Goal: Information Seeking & Learning: Learn about a topic

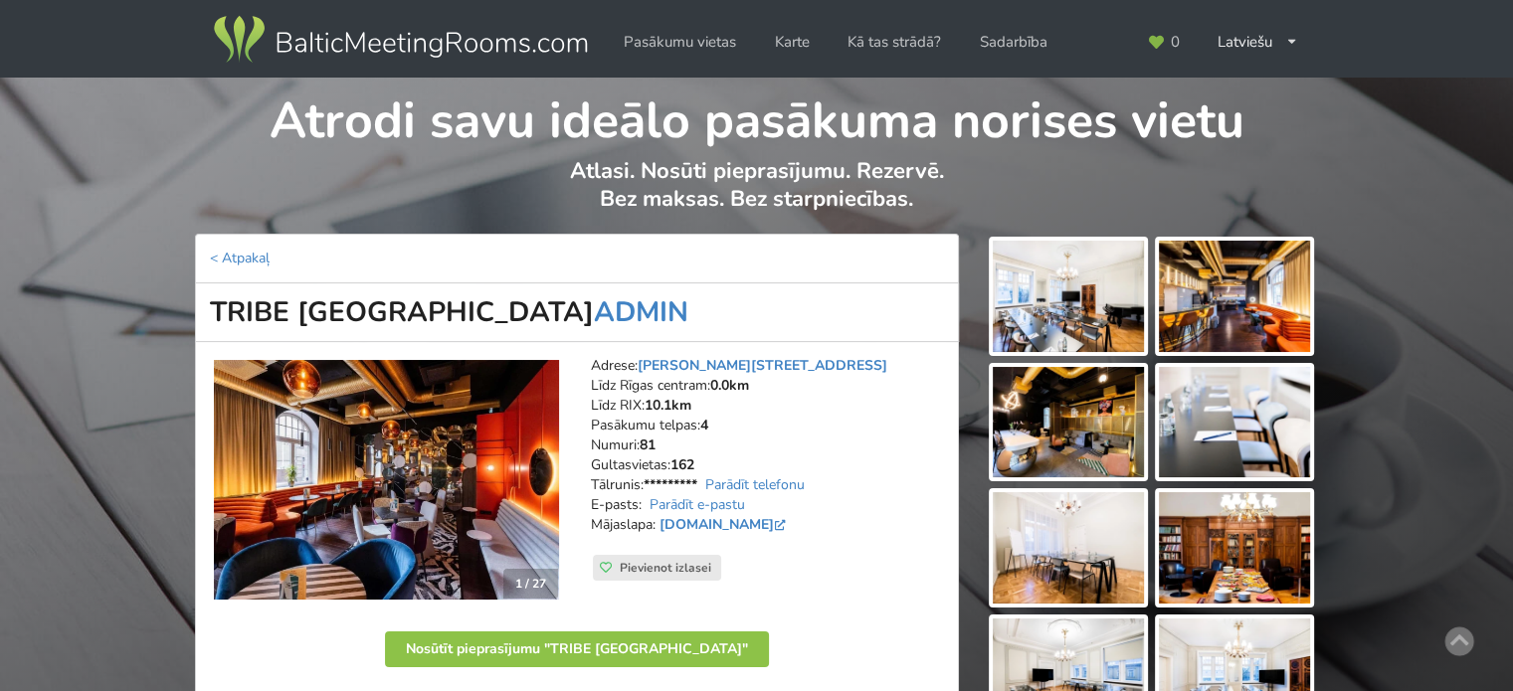
scroll to position [99, 0]
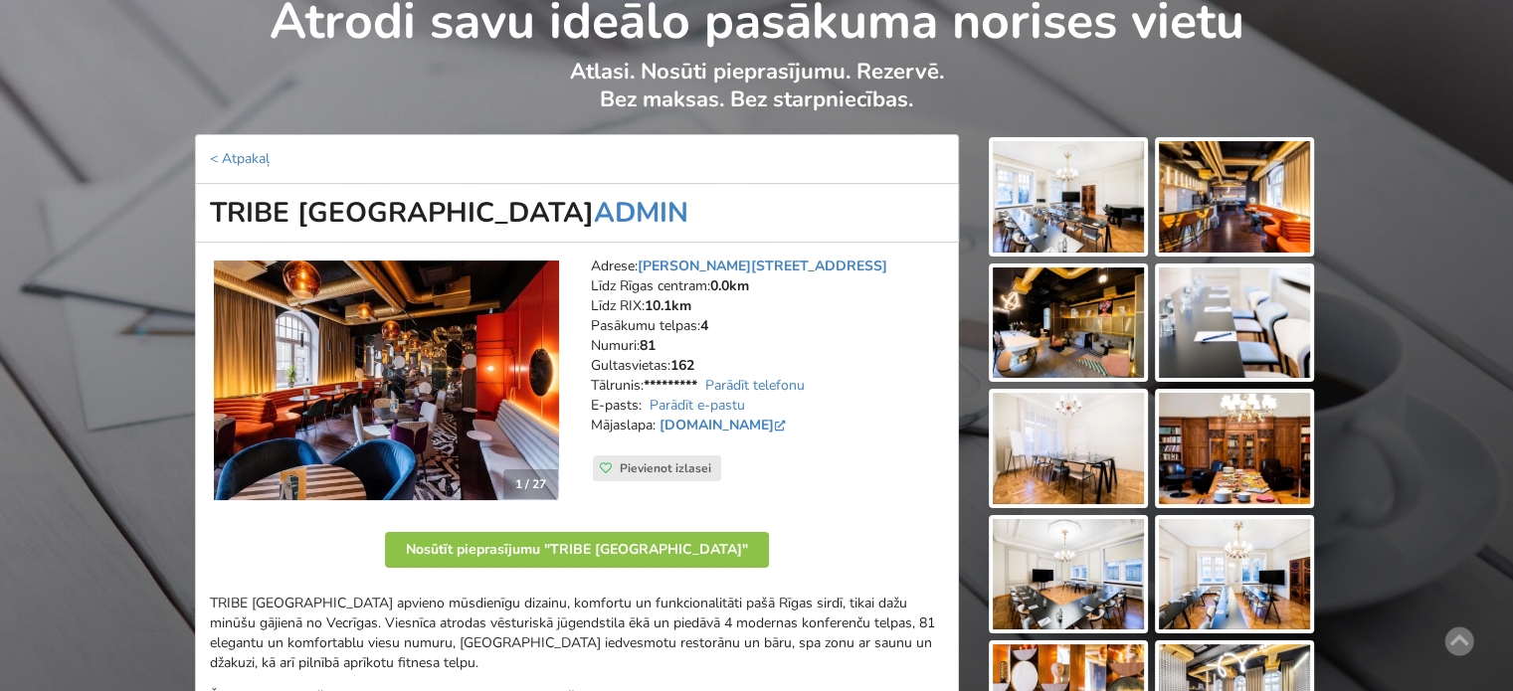
click at [1078, 210] on img at bounding box center [1067, 196] width 151 height 111
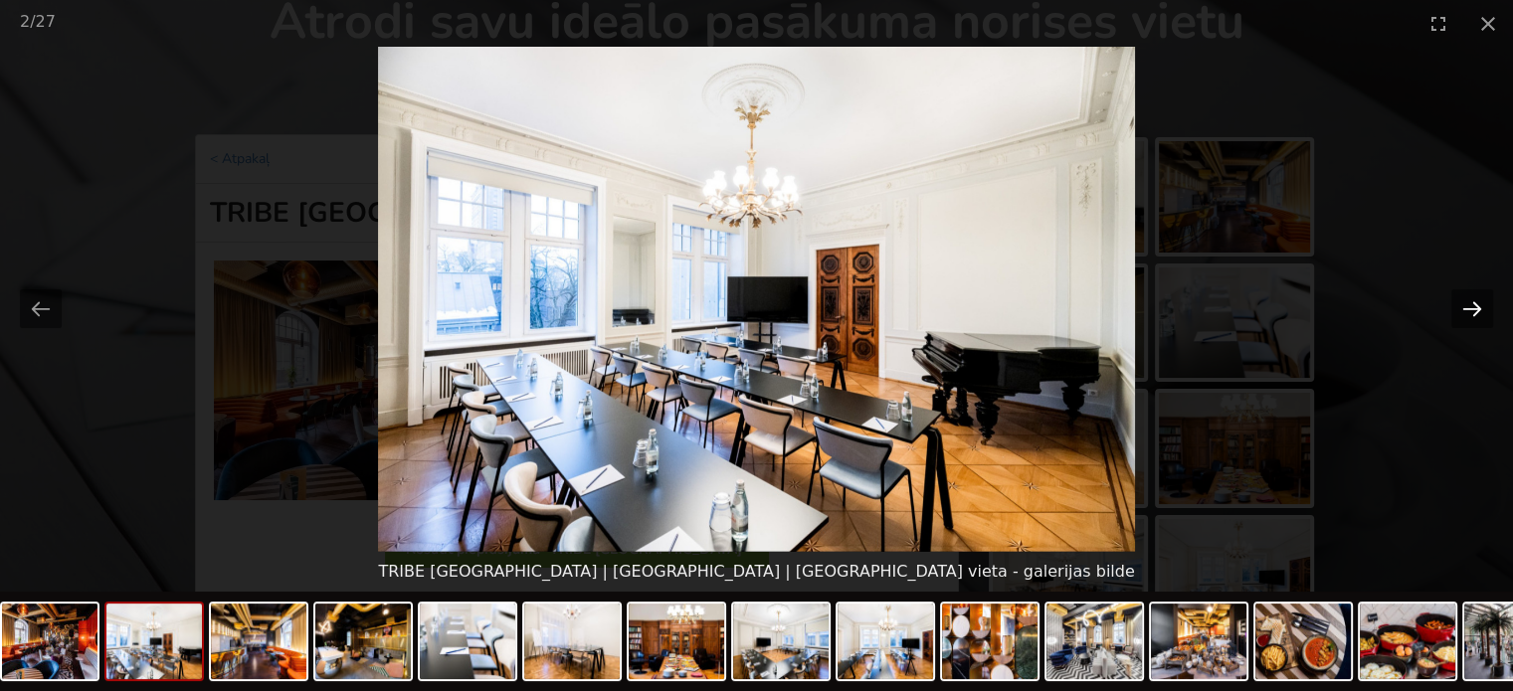
click at [1472, 298] on button "Next slide" at bounding box center [1472, 308] width 42 height 39
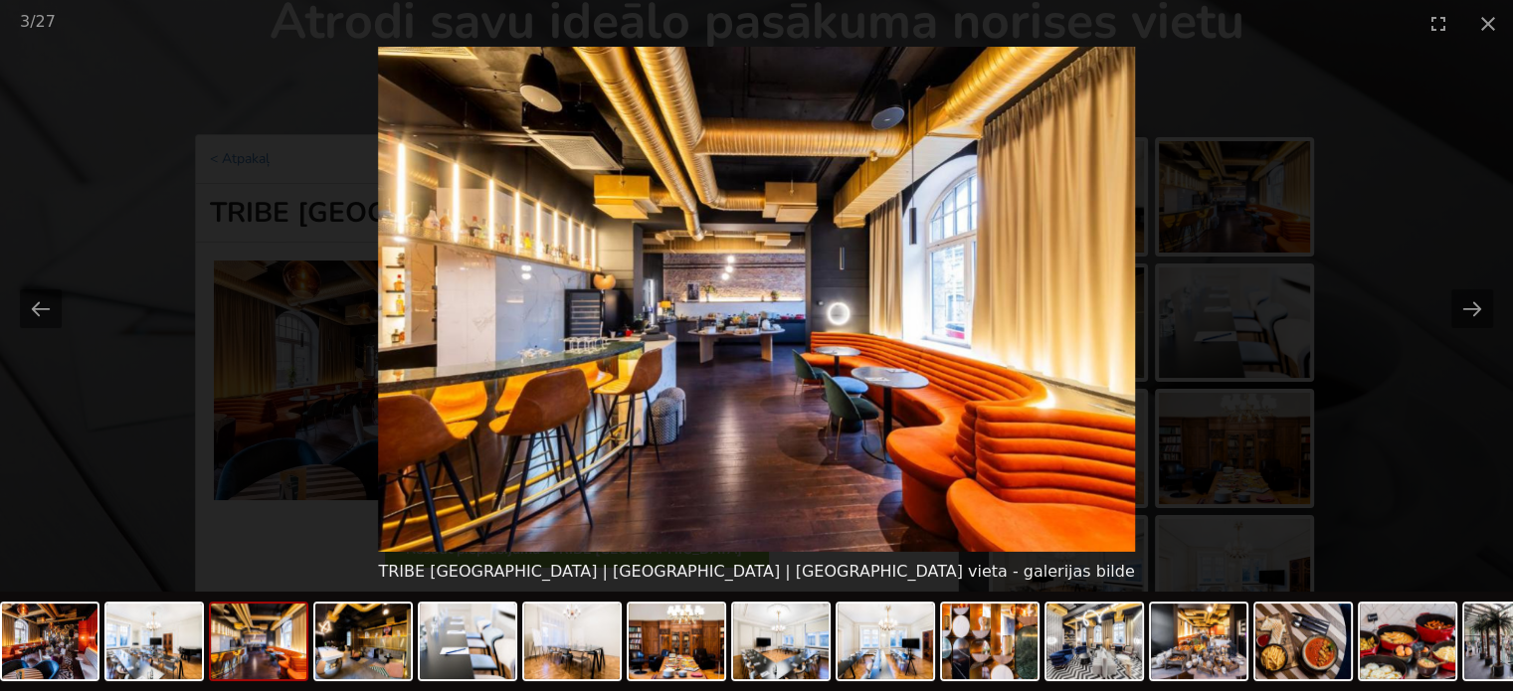
scroll to position [0, 0]
click at [1464, 309] on button "Next slide" at bounding box center [1472, 308] width 42 height 39
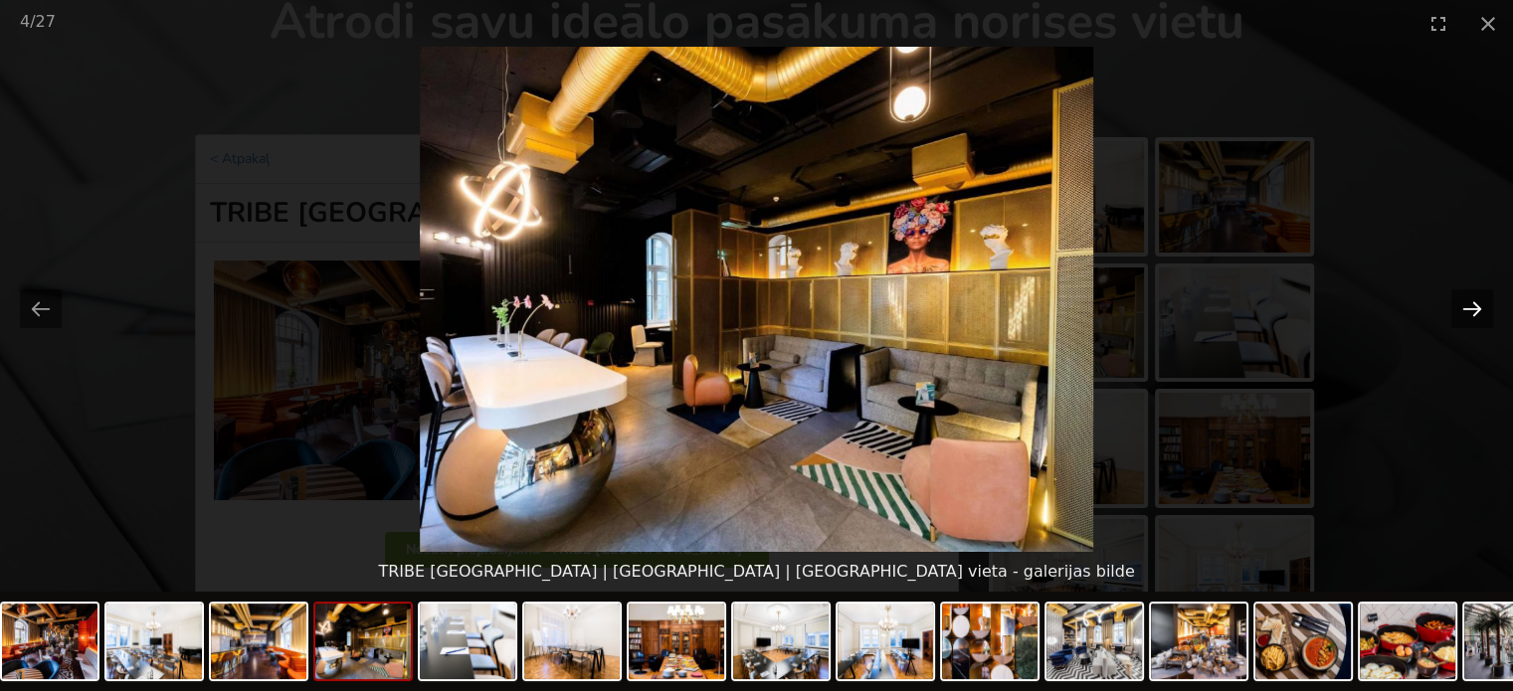
click at [1468, 310] on button "Next slide" at bounding box center [1472, 308] width 42 height 39
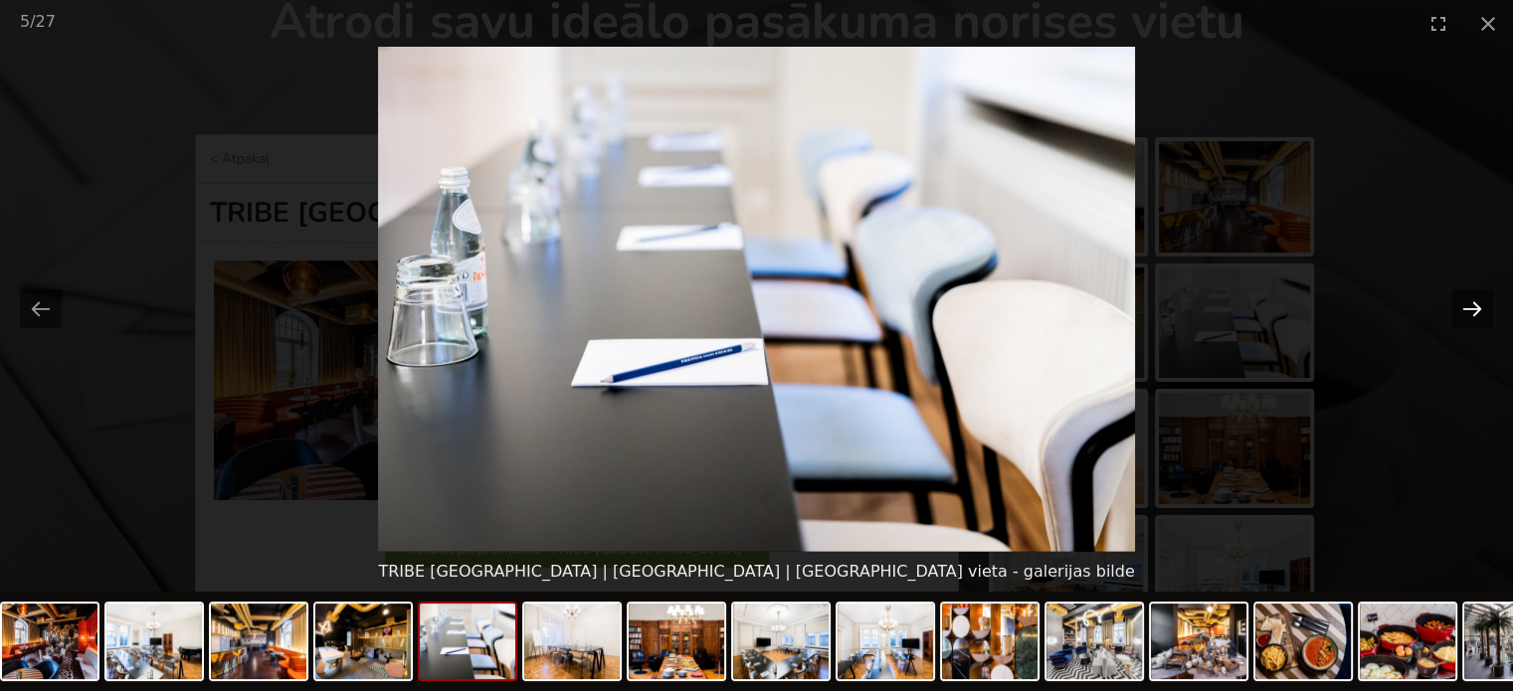
click at [1468, 309] on button "Next slide" at bounding box center [1472, 308] width 42 height 39
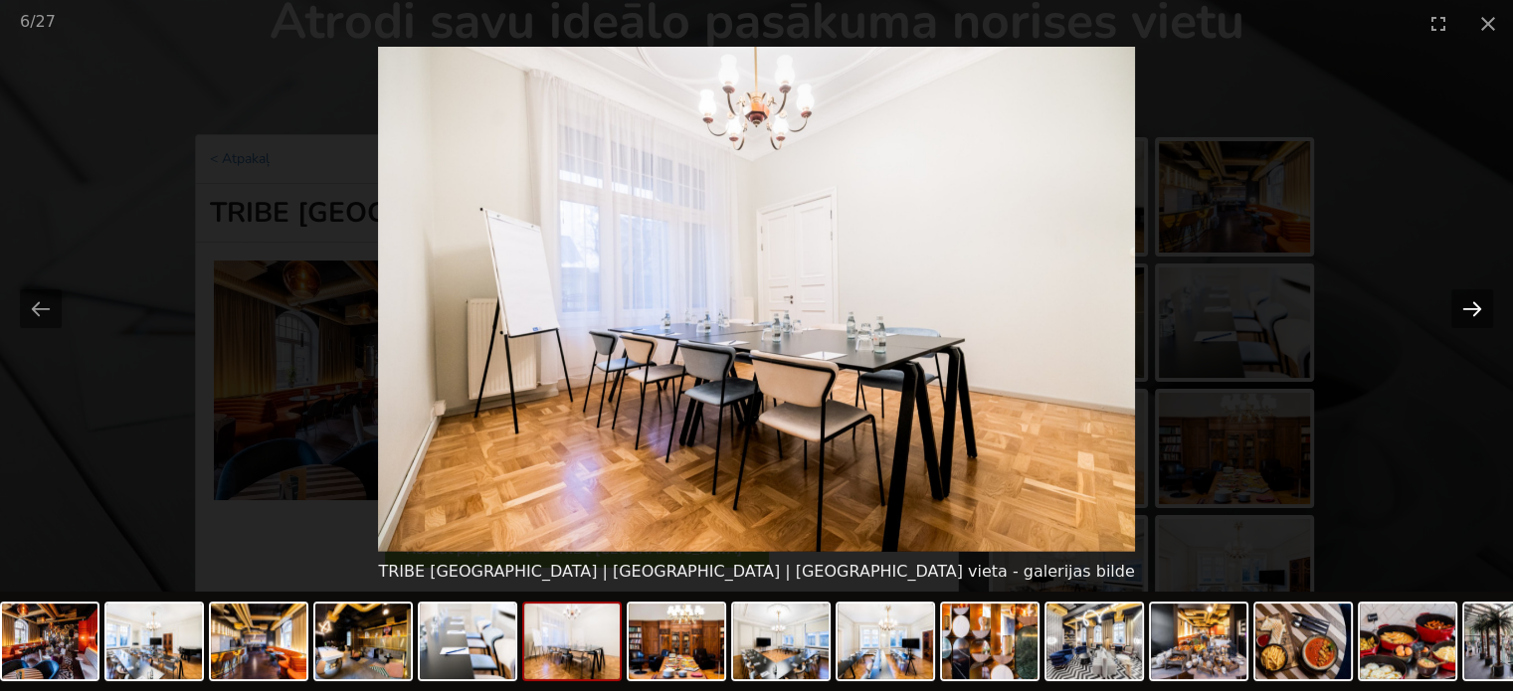
click at [1468, 309] on button "Next slide" at bounding box center [1472, 308] width 42 height 39
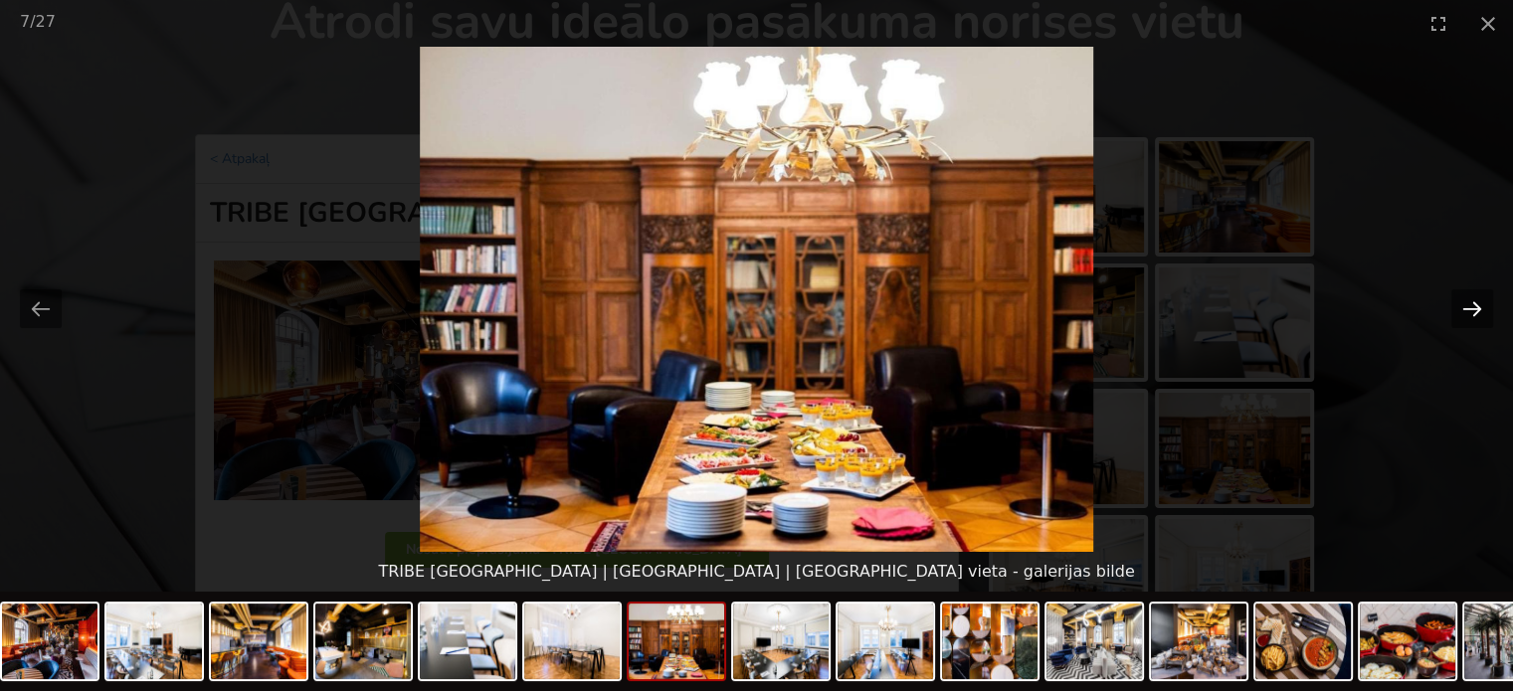
click at [1468, 309] on button "Next slide" at bounding box center [1472, 308] width 42 height 39
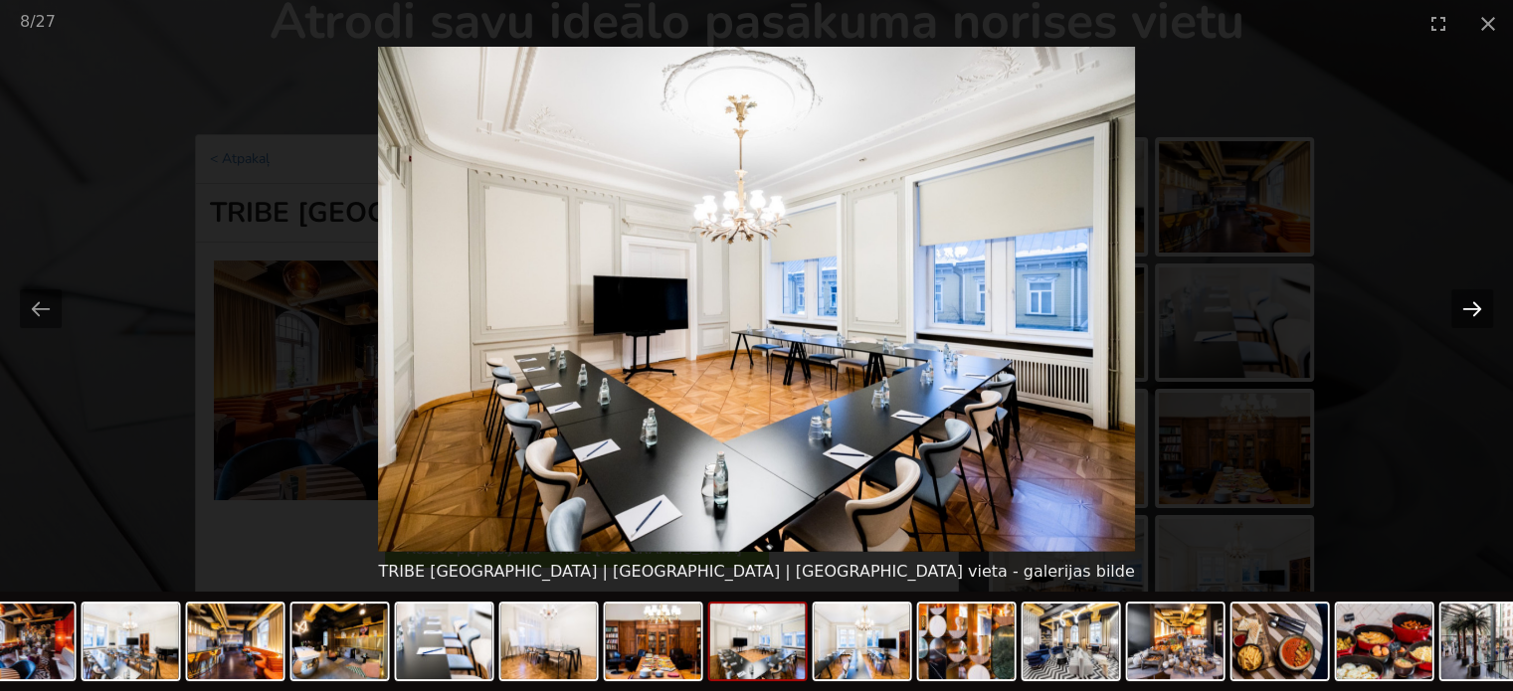
click at [1468, 305] on button "Next slide" at bounding box center [1472, 308] width 42 height 39
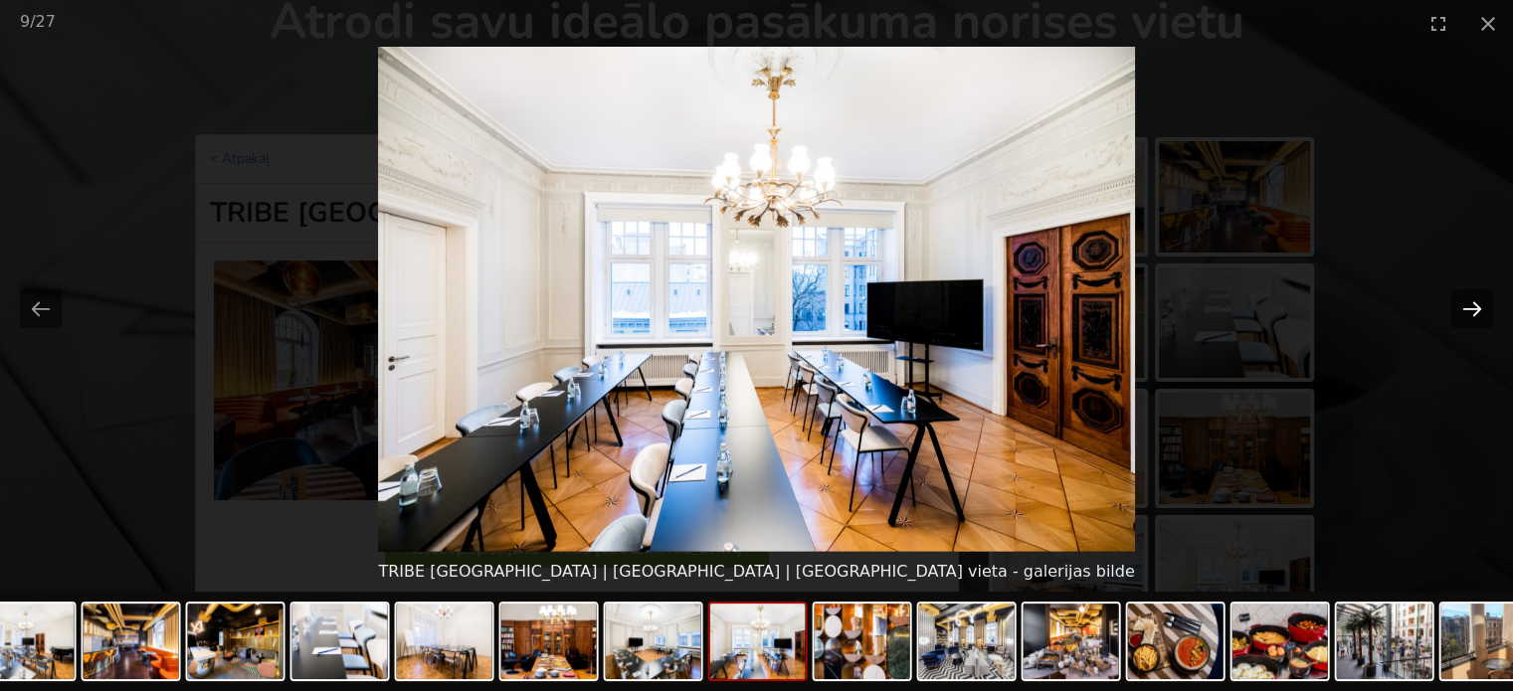
click at [1468, 305] on button "Next slide" at bounding box center [1472, 308] width 42 height 39
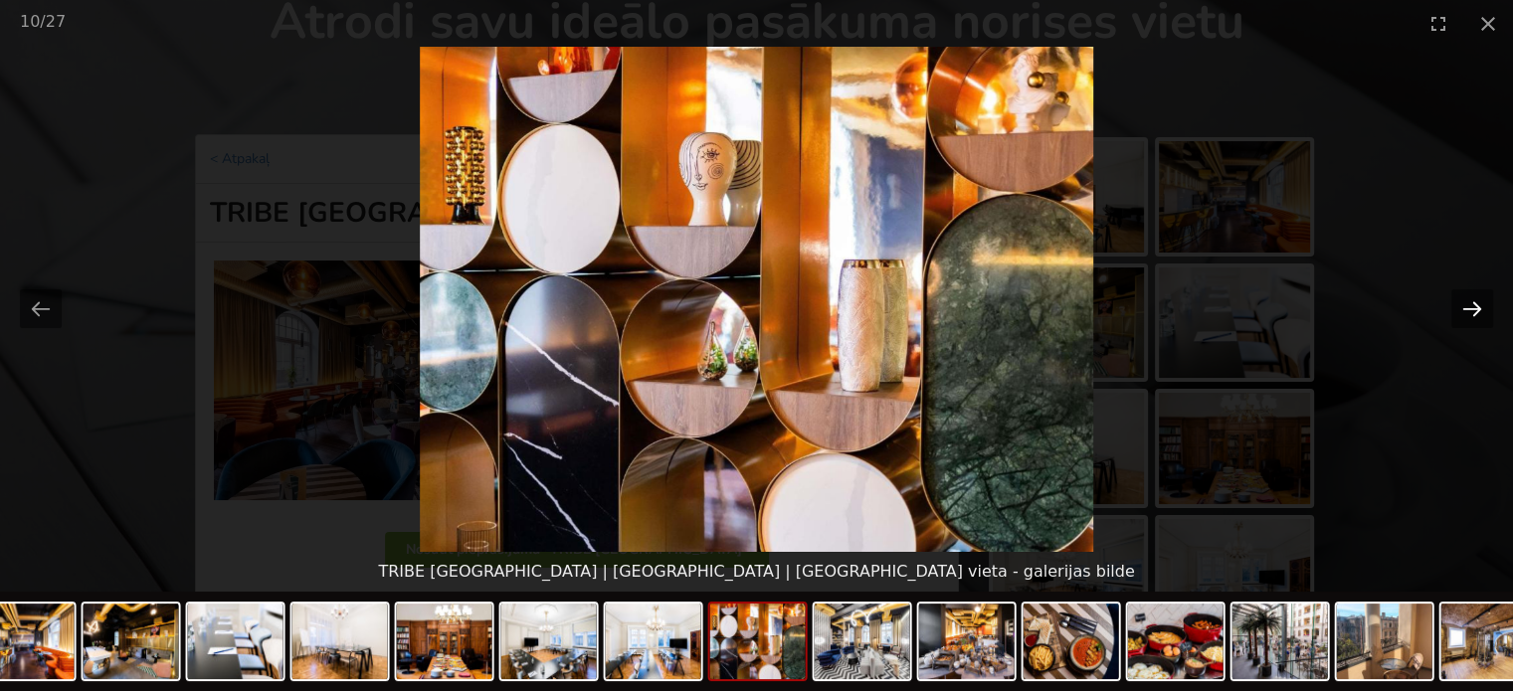
click at [1468, 305] on button "Next slide" at bounding box center [1472, 308] width 42 height 39
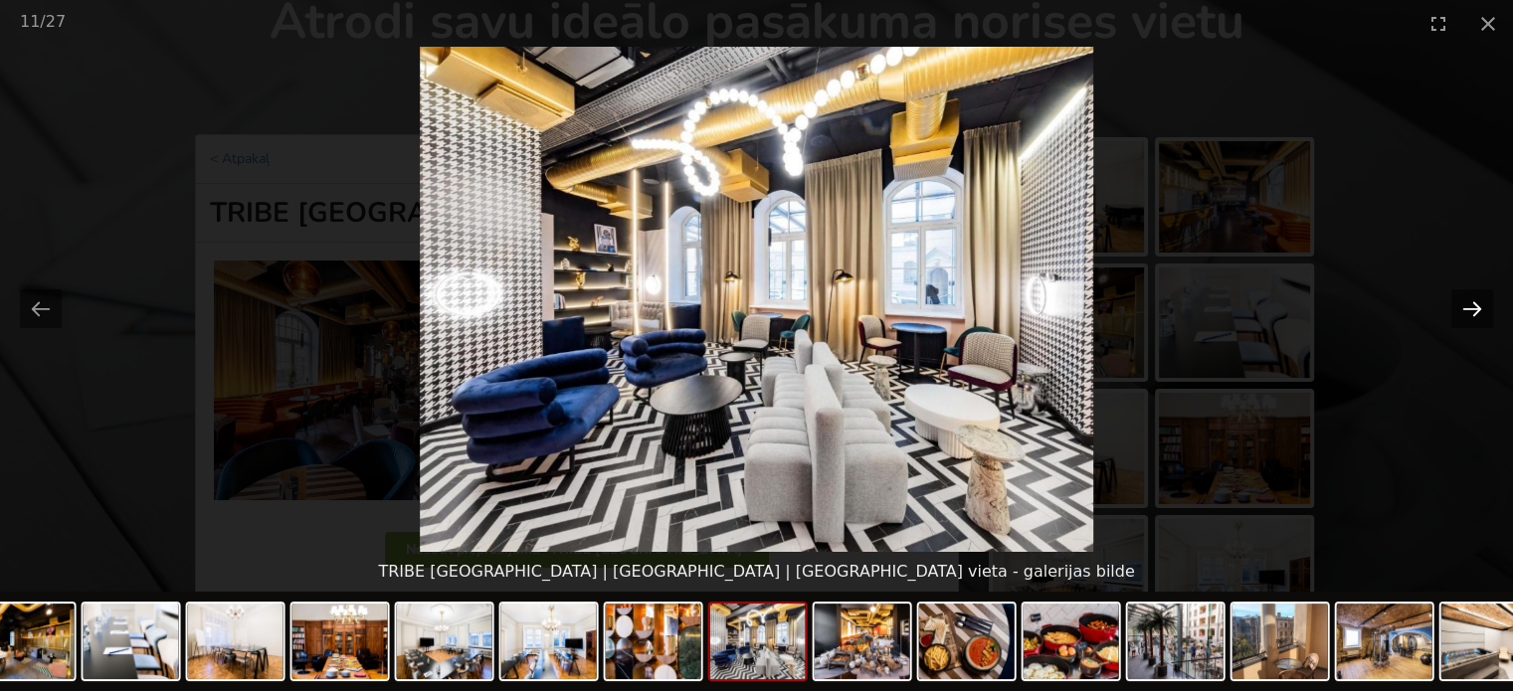
click at [1467, 305] on button "Next slide" at bounding box center [1472, 308] width 42 height 39
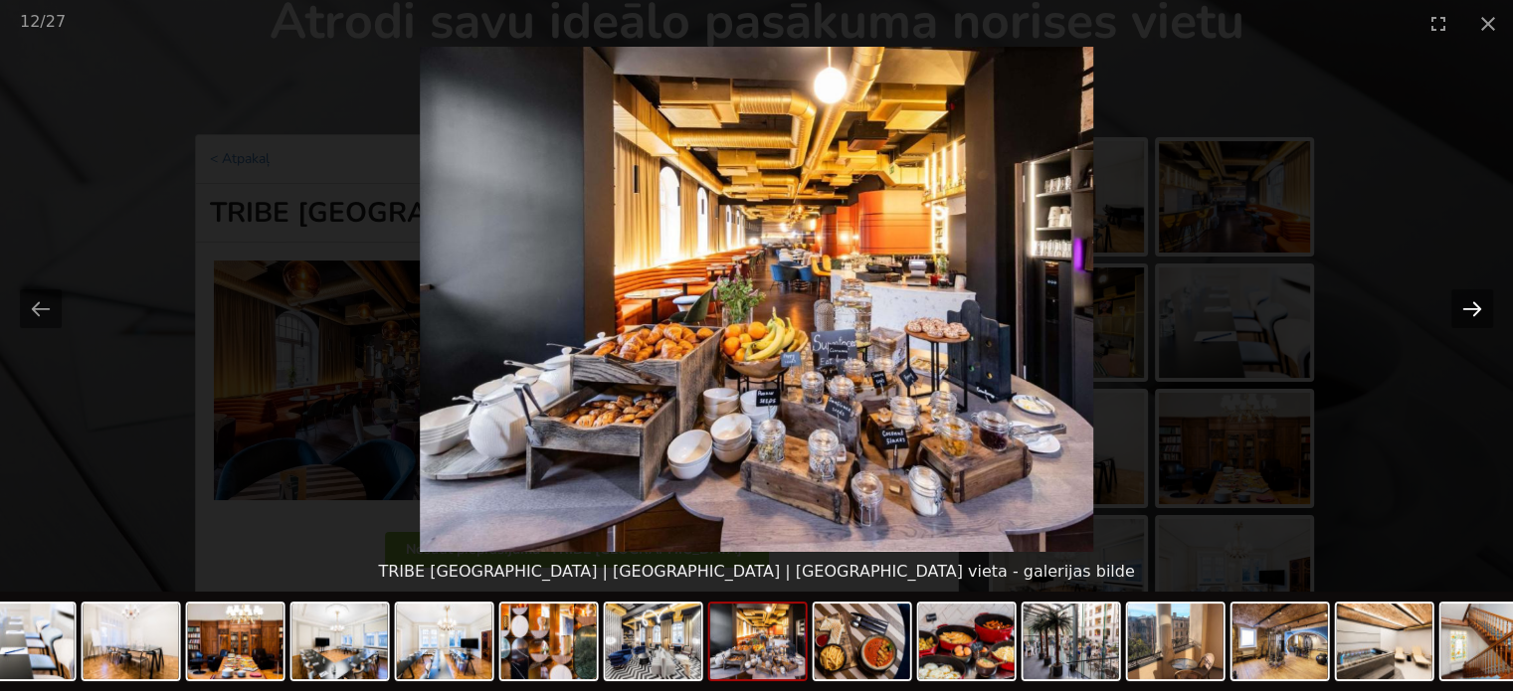
click at [1467, 305] on button "Next slide" at bounding box center [1472, 308] width 42 height 39
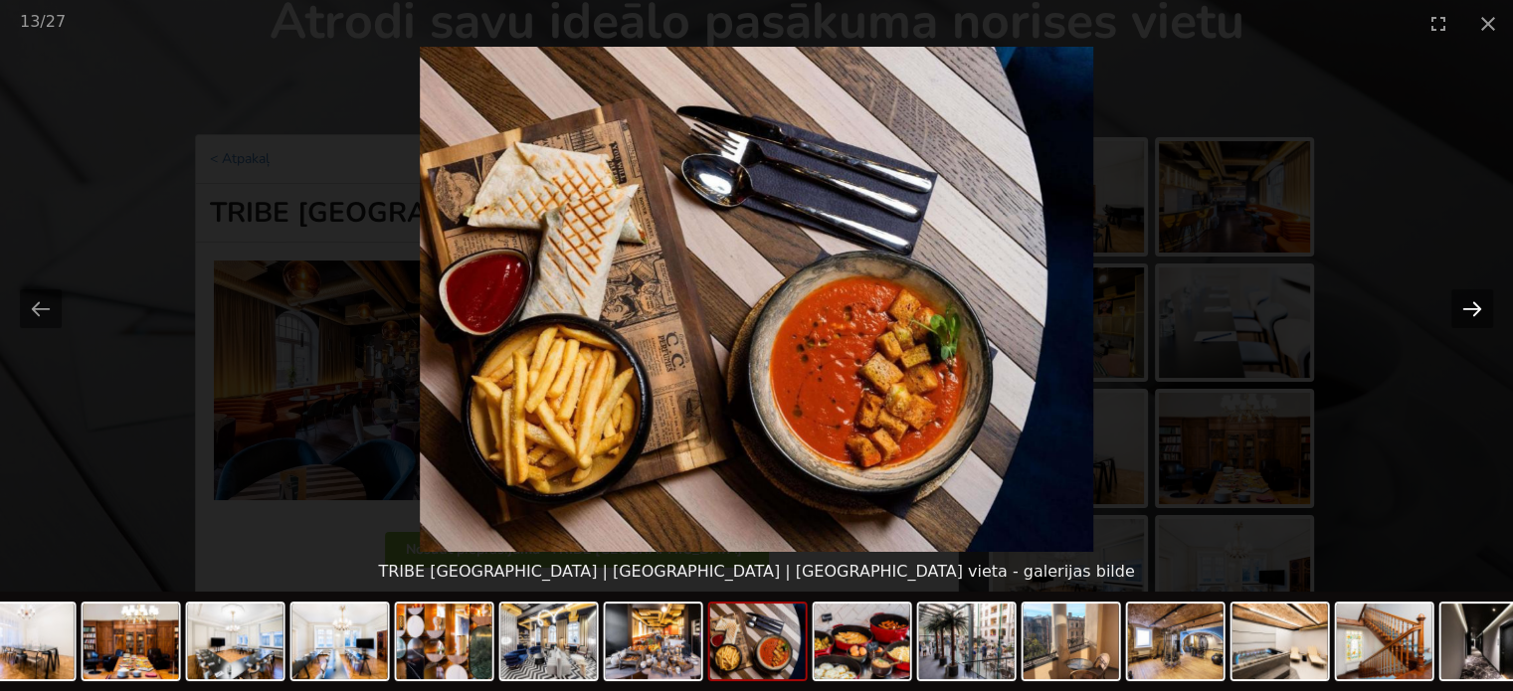
click at [1468, 305] on button "Next slide" at bounding box center [1472, 308] width 42 height 39
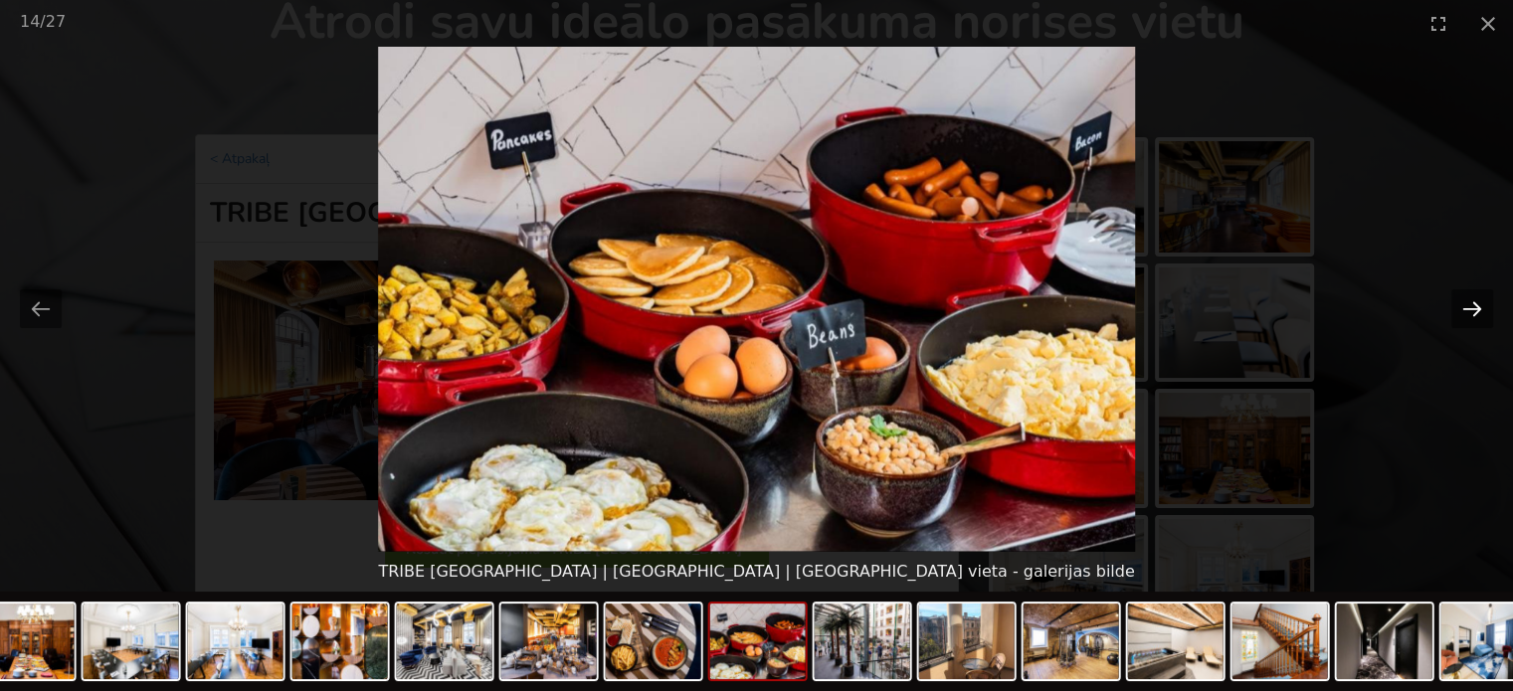
click at [1468, 305] on button "Next slide" at bounding box center [1472, 308] width 42 height 39
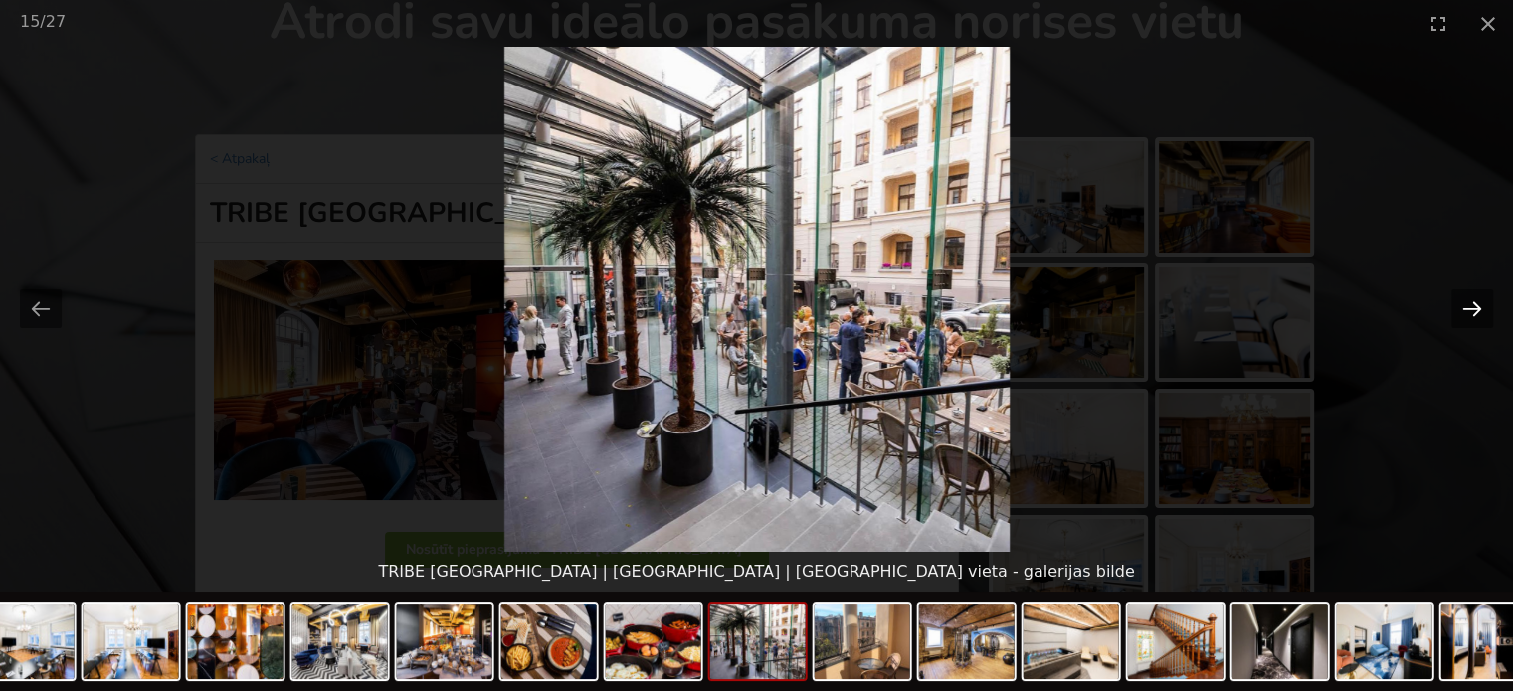
click at [1469, 304] on button "Next slide" at bounding box center [1472, 308] width 42 height 39
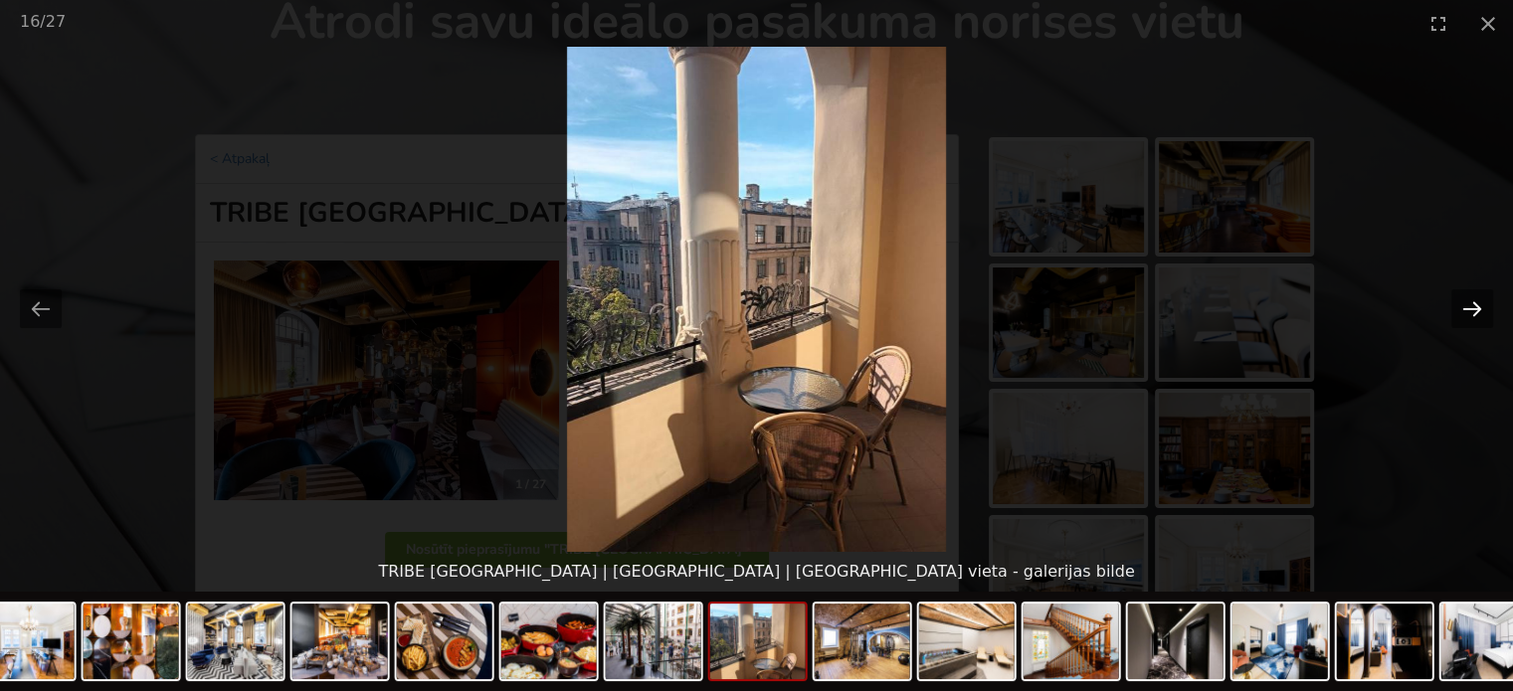
click at [1469, 304] on button "Next slide" at bounding box center [1472, 308] width 42 height 39
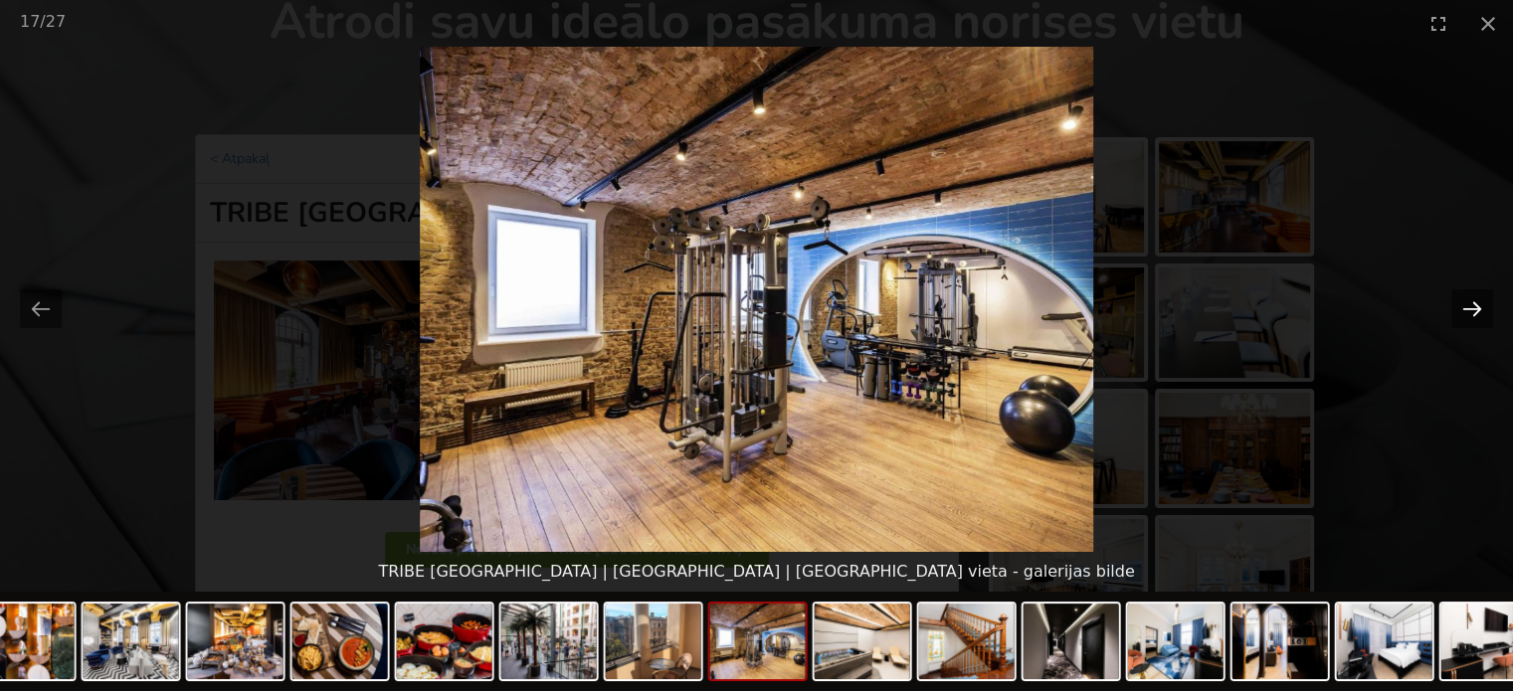
click at [1470, 295] on button "Next slide" at bounding box center [1472, 308] width 42 height 39
